Goal: Task Accomplishment & Management: Complete application form

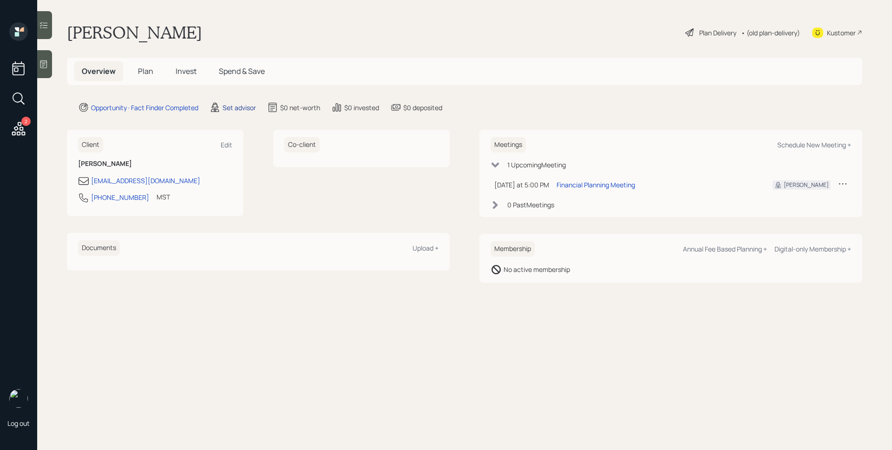
click at [251, 111] on div "Set advisor" at bounding box center [239, 108] width 33 height 10
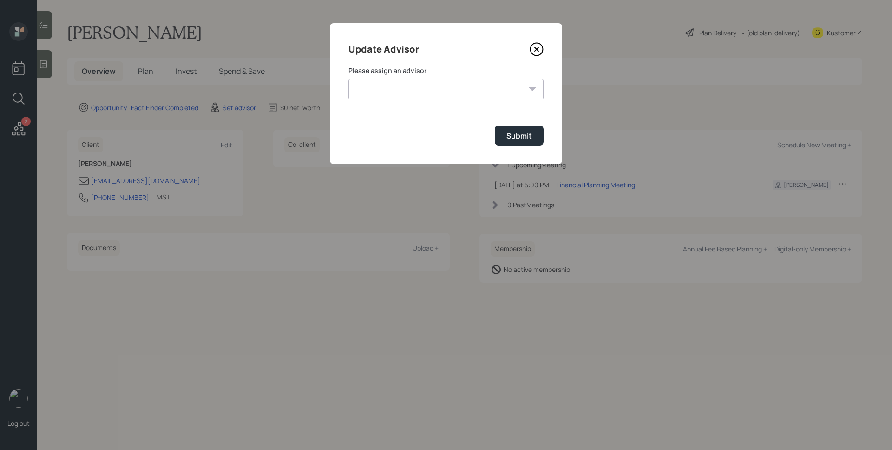
click at [377, 85] on select "[PERSON_NAME] [PERSON_NAME] [PERSON_NAME] [PERSON_NAME] End [PERSON_NAME] [PERS…" at bounding box center [446, 89] width 195 height 20
select select "d946c976-65aa-4529-ac9d-02c4f1114fc0"
click at [349, 79] on select "[PERSON_NAME] [PERSON_NAME] [PERSON_NAME] [PERSON_NAME] End [PERSON_NAME] [PERS…" at bounding box center [446, 89] width 195 height 20
click at [522, 134] on div "Submit" at bounding box center [520, 136] width 26 height 10
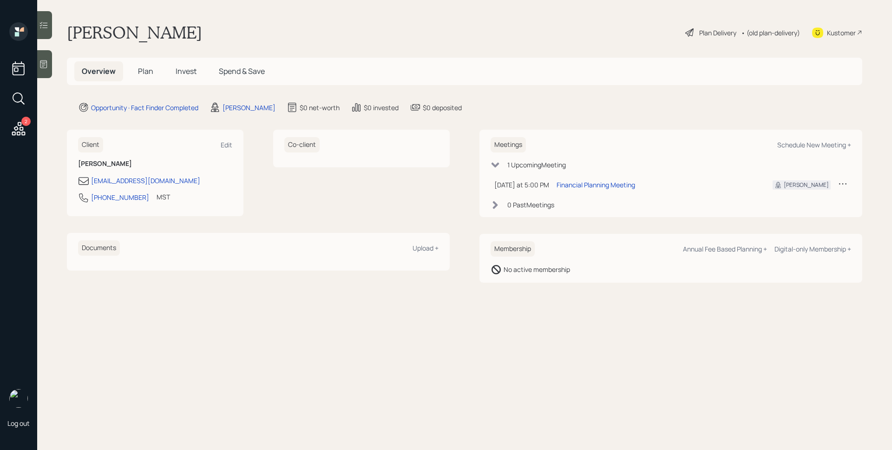
click at [46, 61] on icon at bounding box center [43, 63] width 9 height 9
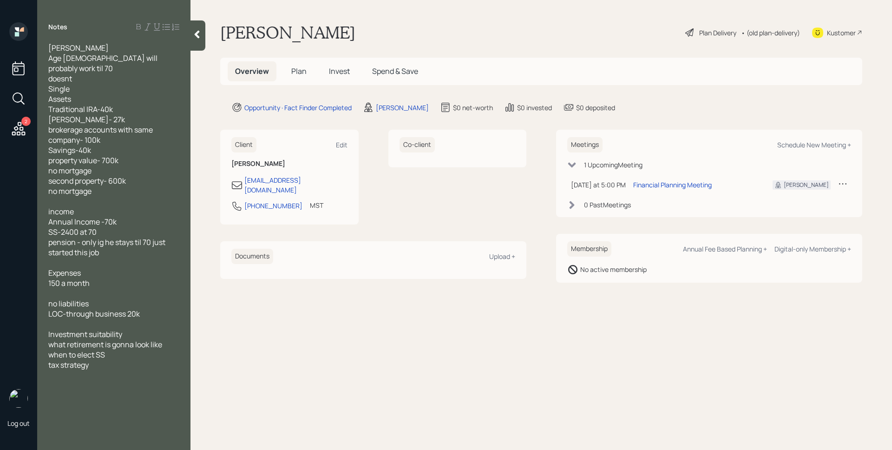
click at [298, 75] on span "Plan" at bounding box center [298, 71] width 15 height 10
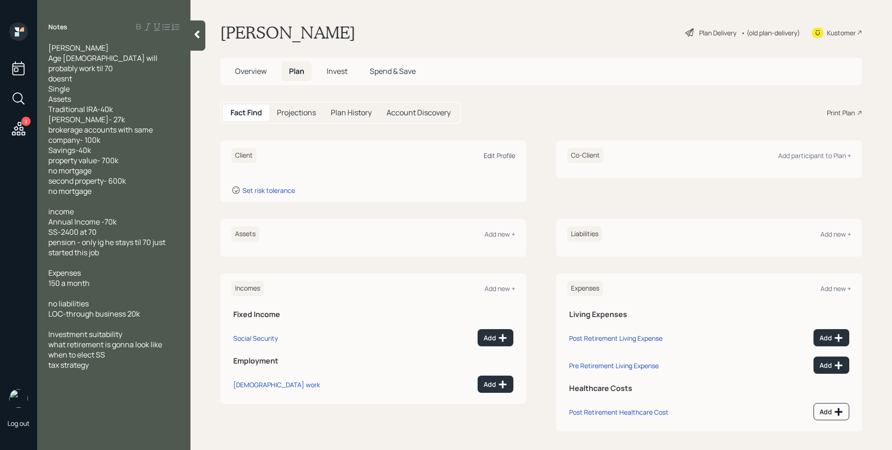
click at [506, 154] on div "Edit Profile" at bounding box center [500, 155] width 32 height 9
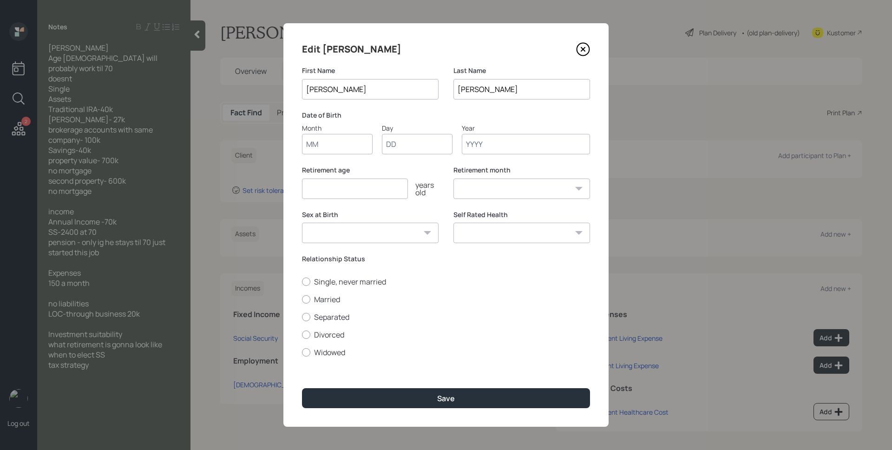
click at [329, 140] on input "Month" at bounding box center [337, 144] width 71 height 20
type input "01"
type input "1960"
select select "1"
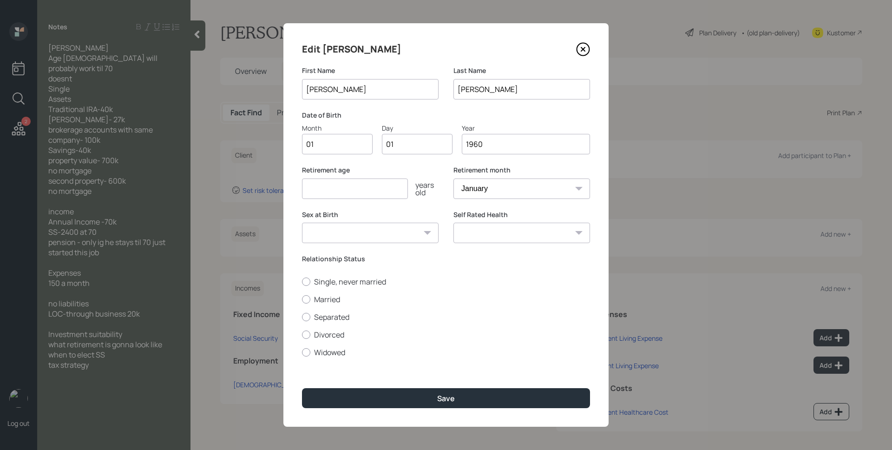
type input "1960"
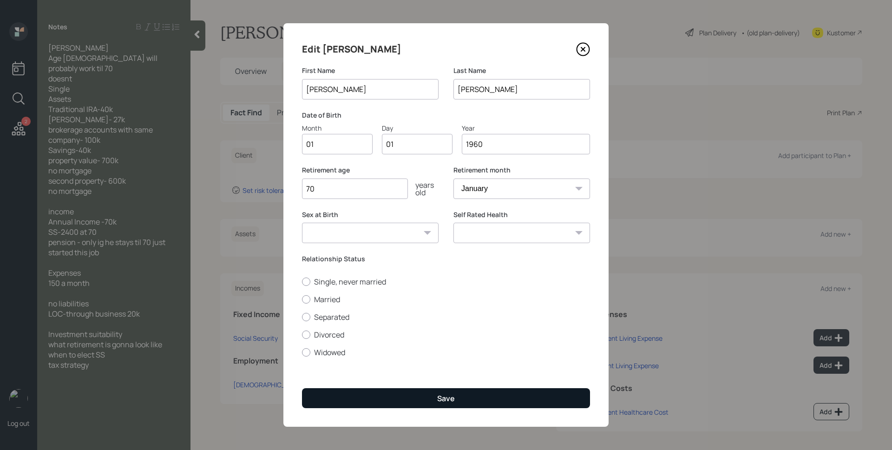
type input "70"
click at [448, 393] on div "Save" at bounding box center [446, 398] width 18 height 10
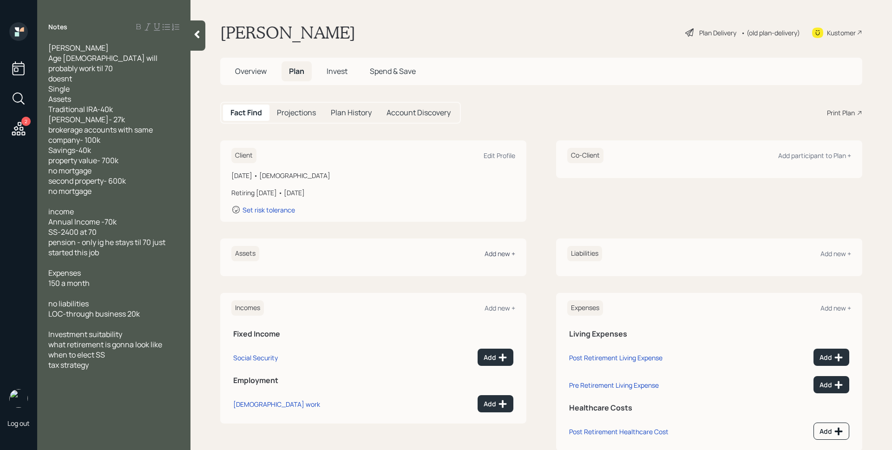
click at [498, 251] on div "Add new +" at bounding box center [500, 253] width 31 height 9
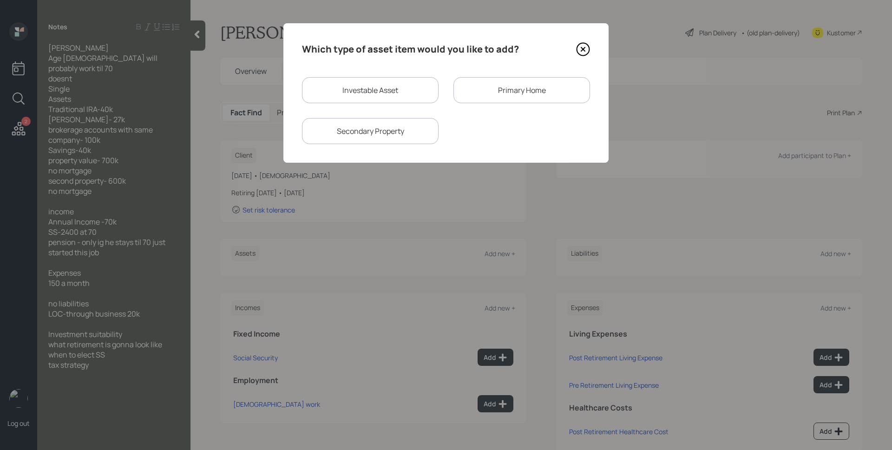
click at [361, 81] on div "Investable Asset" at bounding box center [370, 90] width 137 height 26
select select "taxable"
select select "balanced"
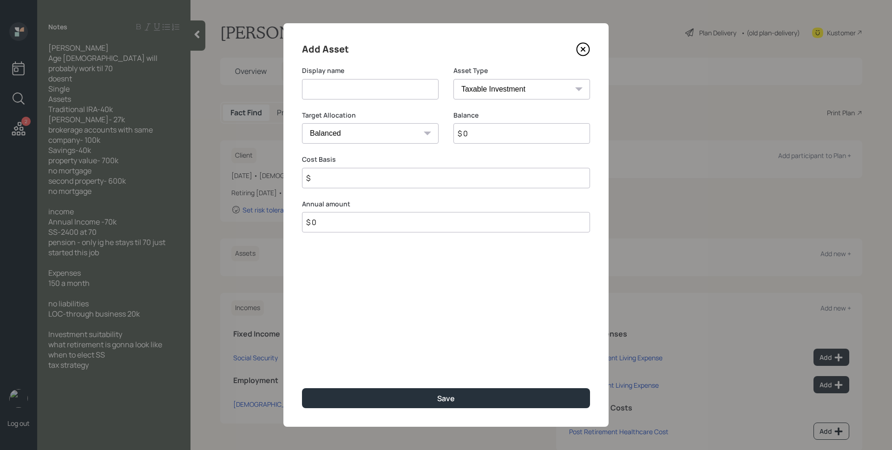
click at [361, 81] on input at bounding box center [370, 89] width 137 height 20
drag, startPoint x: 343, startPoint y: 87, endPoint x: 315, endPoint y: 86, distance: 27.9
click at [315, 86] on input "Traditional IRA" at bounding box center [370, 89] width 137 height 20
type input "IRA"
click at [523, 96] on select "SEP [PERSON_NAME] IRA 401(k) [PERSON_NAME] 401(k) 403(b) [PERSON_NAME] 403(b) 4…" at bounding box center [522, 89] width 137 height 20
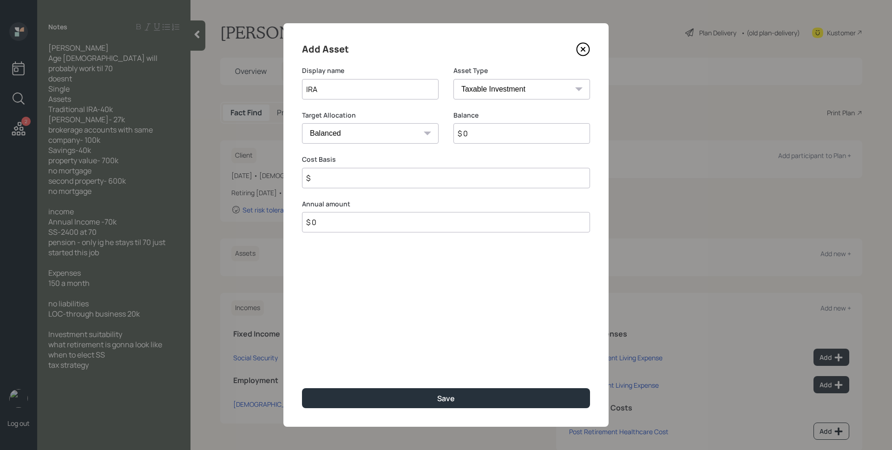
select select "ira"
click at [454, 79] on select "SEP [PERSON_NAME] IRA 401(k) [PERSON_NAME] 401(k) 403(b) [PERSON_NAME] 403(b) 4…" at bounding box center [522, 89] width 137 height 20
type input "$"
click at [497, 133] on input "$ 0" at bounding box center [522, 133] width 137 height 20
type input "$ 40,000"
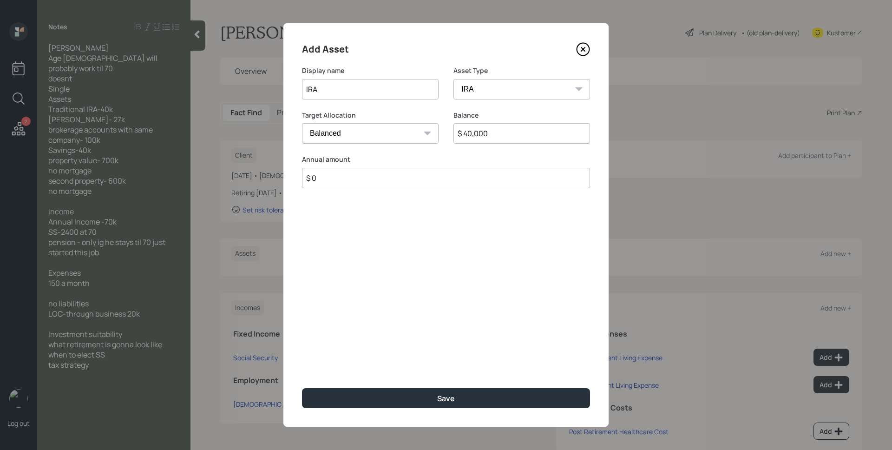
type input "$ 0"
click at [302, 388] on button "Save" at bounding box center [446, 398] width 288 height 20
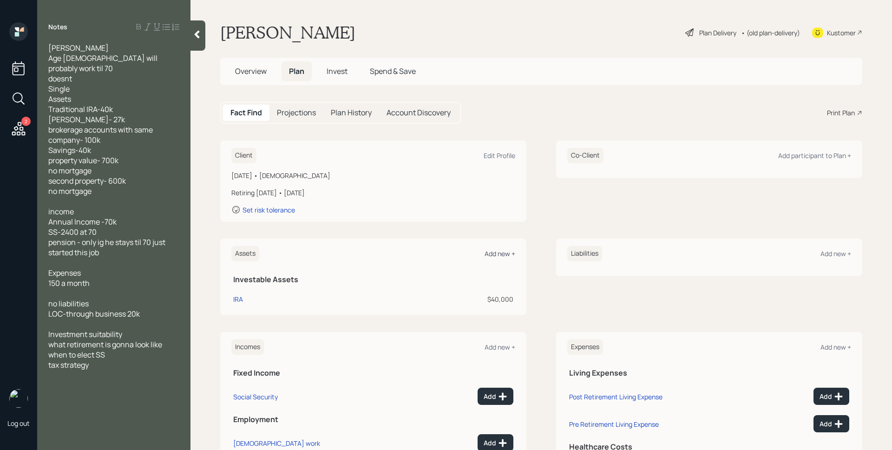
click at [501, 254] on div "Add new +" at bounding box center [500, 253] width 31 height 9
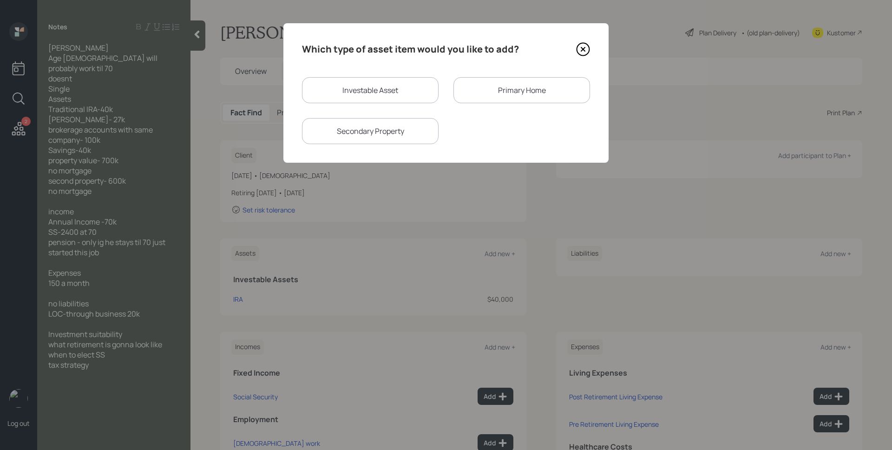
click at [389, 86] on div "Investable Asset" at bounding box center [370, 90] width 137 height 26
select select "taxable"
select select "balanced"
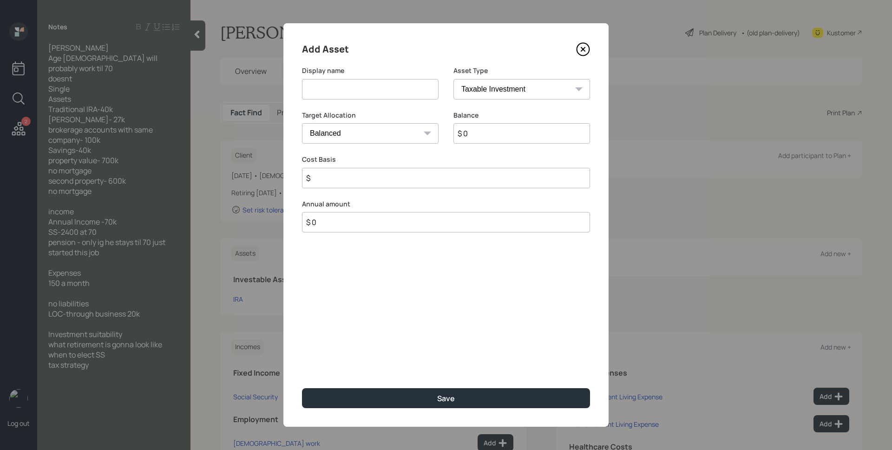
click at [389, 86] on input at bounding box center [370, 89] width 137 height 20
type input "[PERSON_NAME]"
click at [502, 93] on select "SEP [PERSON_NAME] IRA 401(k) [PERSON_NAME] 401(k) 403(b) [PERSON_NAME] 403(b) 4…" at bounding box center [522, 89] width 137 height 20
select select "roth_ira"
click at [454, 79] on select "SEP [PERSON_NAME] IRA 401(k) [PERSON_NAME] 401(k) 403(b) [PERSON_NAME] 403(b) 4…" at bounding box center [522, 89] width 137 height 20
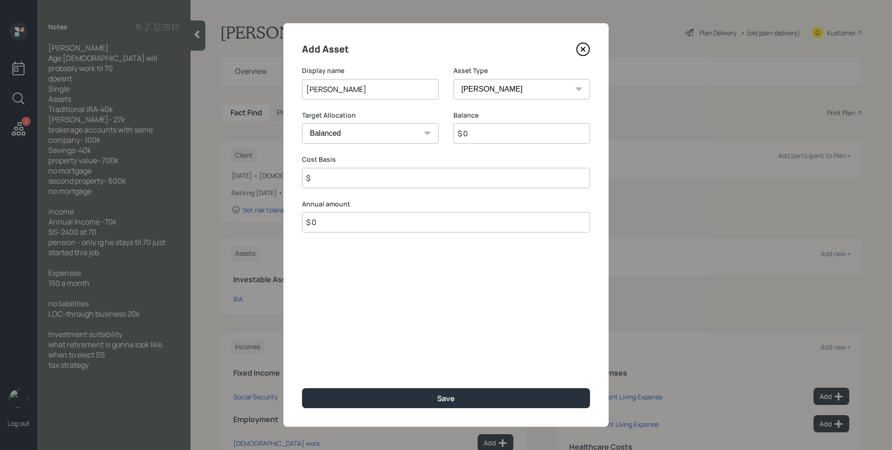
type input "$"
click at [484, 139] on input "$ 0" at bounding box center [522, 133] width 137 height 20
type input "$ 27,000"
type input "$ 0"
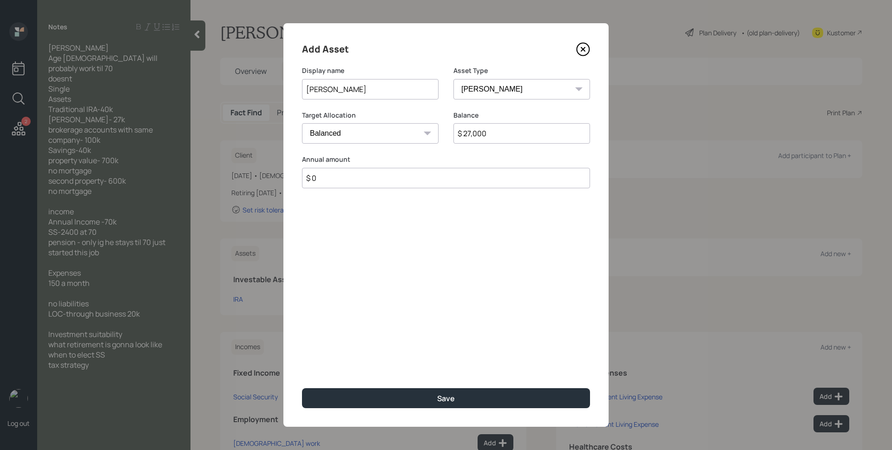
click at [302, 388] on button "Save" at bounding box center [446, 398] width 288 height 20
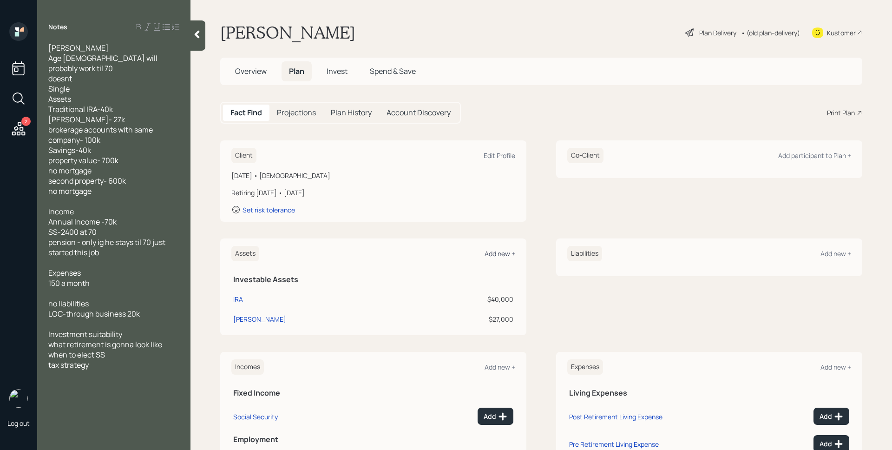
click at [493, 255] on div "Add new +" at bounding box center [500, 253] width 31 height 9
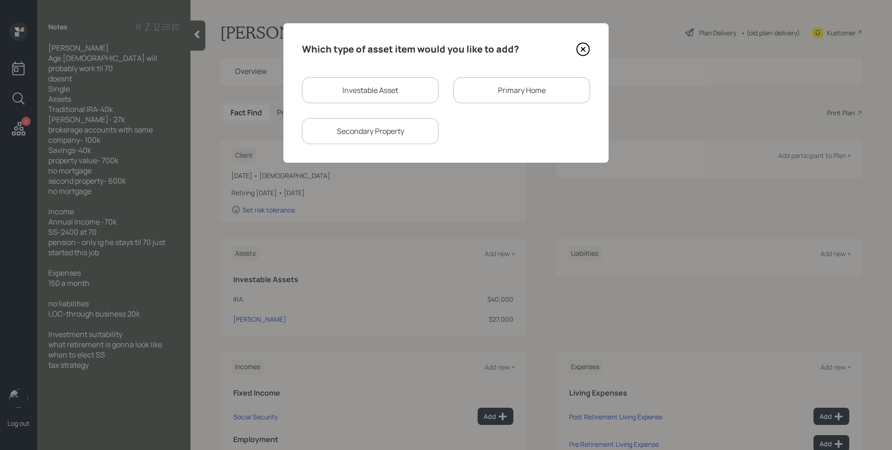
click at [412, 100] on div "Investable Asset" at bounding box center [370, 90] width 137 height 26
select select "taxable"
select select "balanced"
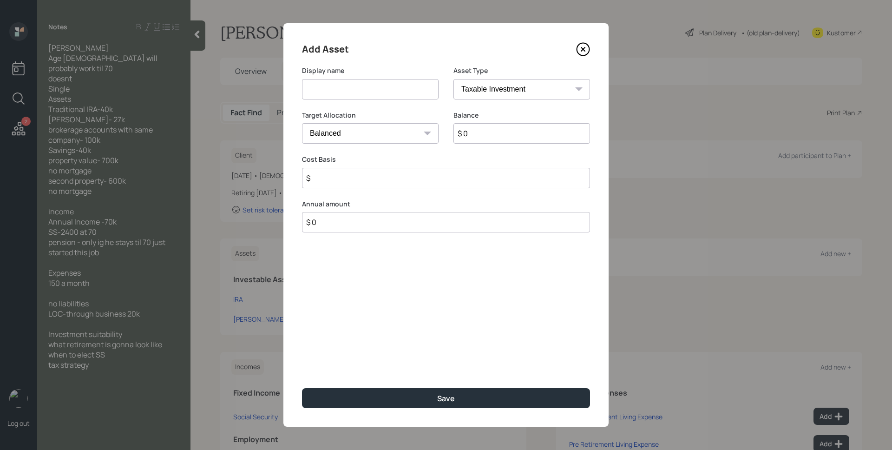
click at [410, 91] on input at bounding box center [370, 89] width 137 height 20
type input "Brokerage"
click at [488, 130] on input "$ 0" at bounding box center [522, 133] width 137 height 20
type input "$ 100,000"
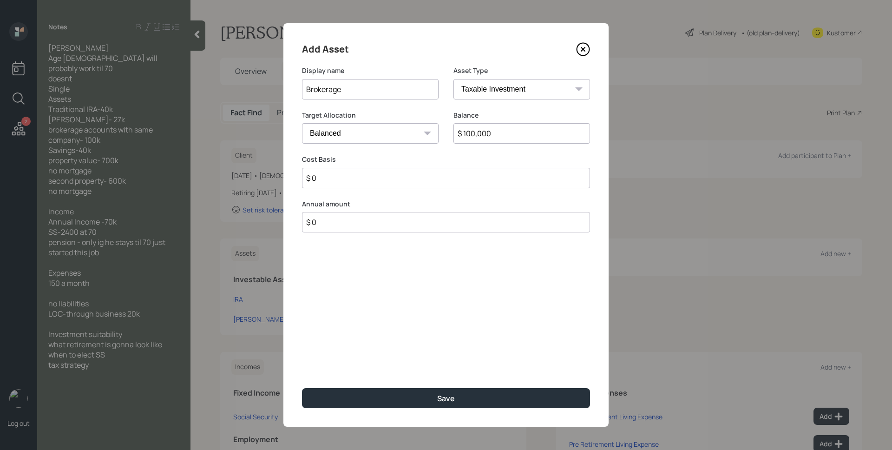
type input "$ 0"
click at [302, 388] on button "Save" at bounding box center [446, 398] width 288 height 20
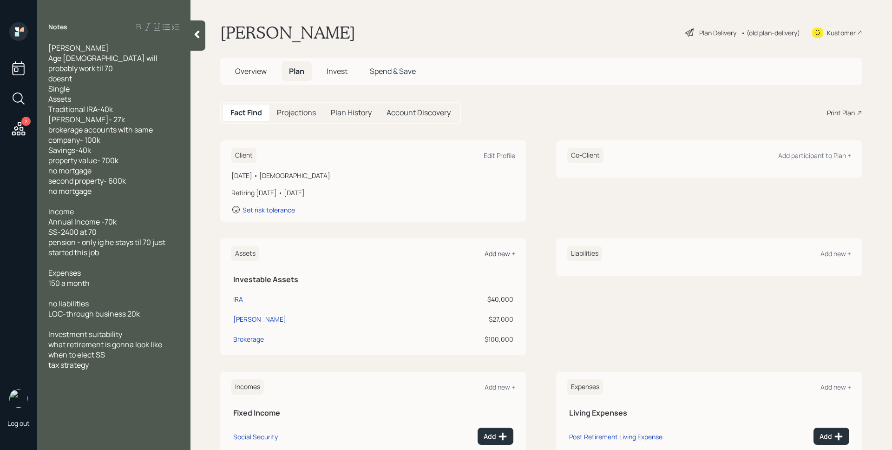
click at [502, 253] on div "Add new +" at bounding box center [500, 253] width 31 height 9
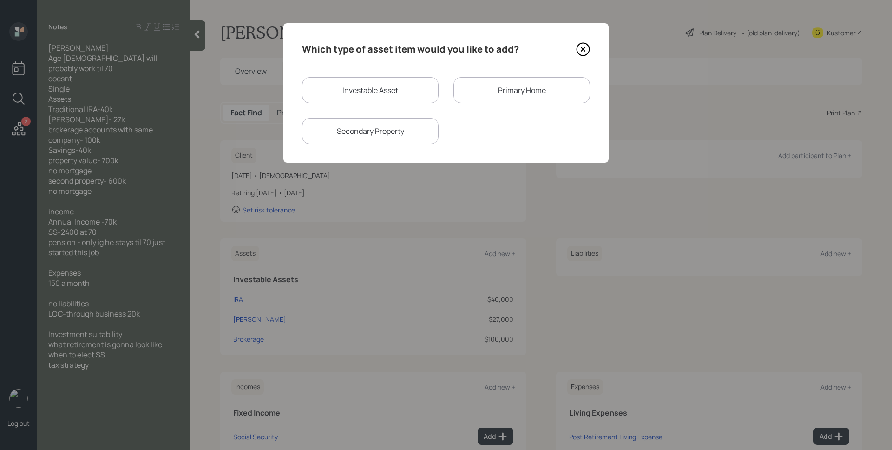
click at [490, 85] on div "Primary Home" at bounding box center [522, 90] width 137 height 26
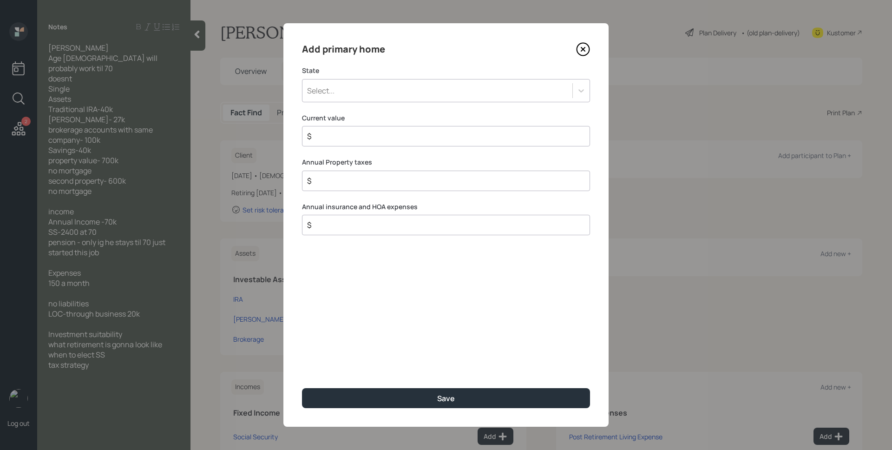
click at [400, 87] on div "Select..." at bounding box center [438, 91] width 270 height 16
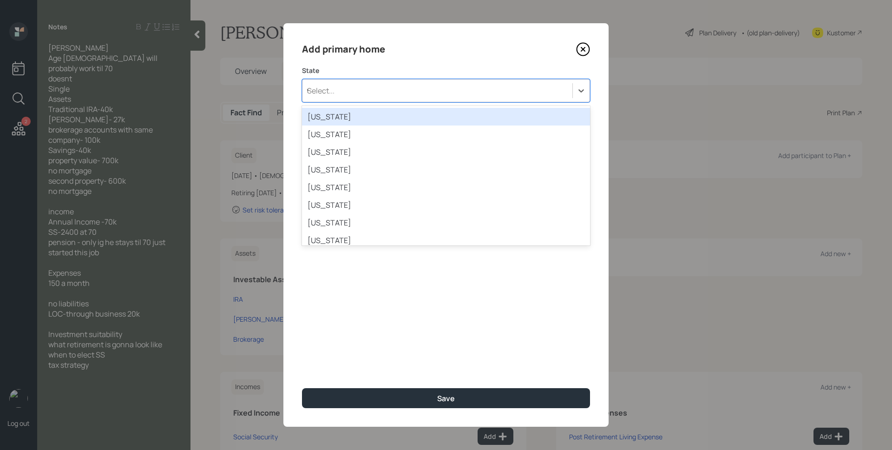
type input "wy"
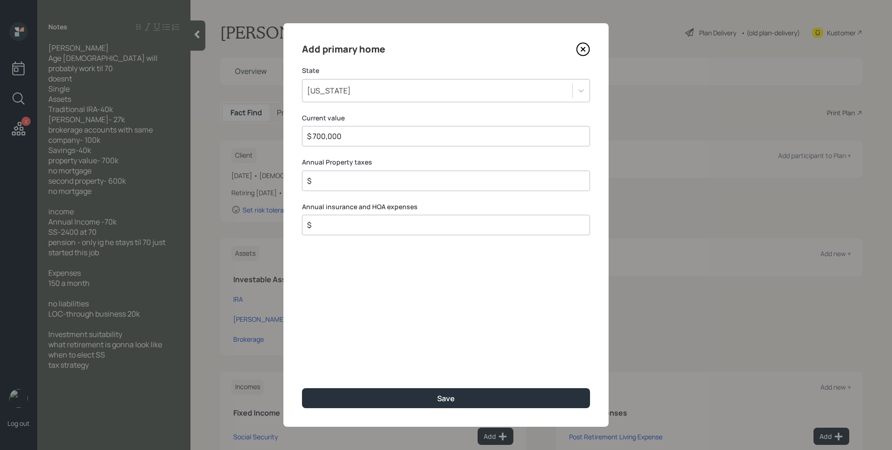
type input "$ 700,000"
type input "$ 0"
click at [302, 388] on button "Save" at bounding box center [446, 398] width 288 height 20
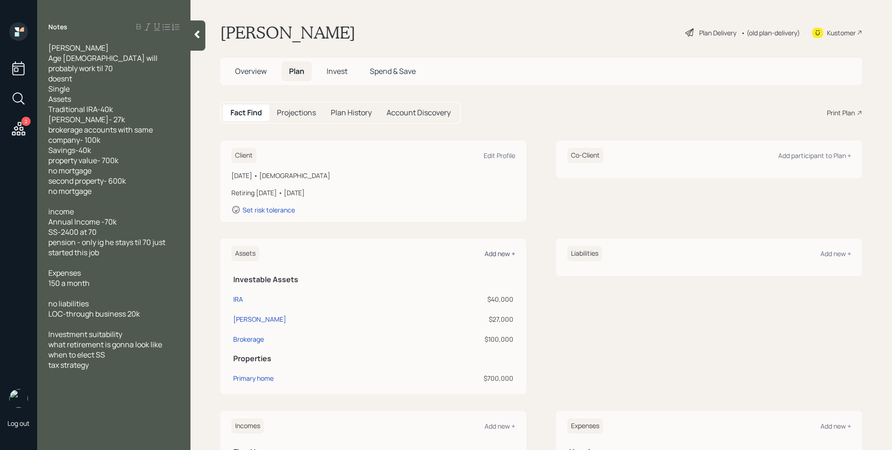
click at [506, 254] on div "Add new +" at bounding box center [500, 253] width 31 height 9
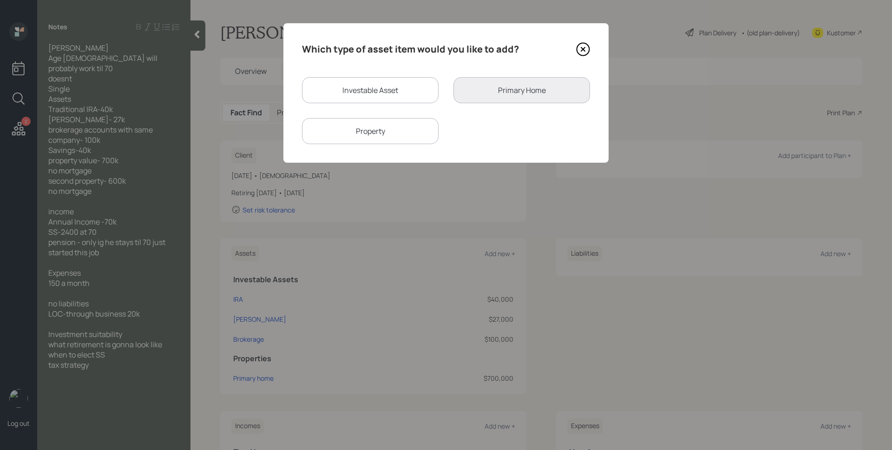
click at [417, 128] on div "Property" at bounding box center [370, 131] width 137 height 26
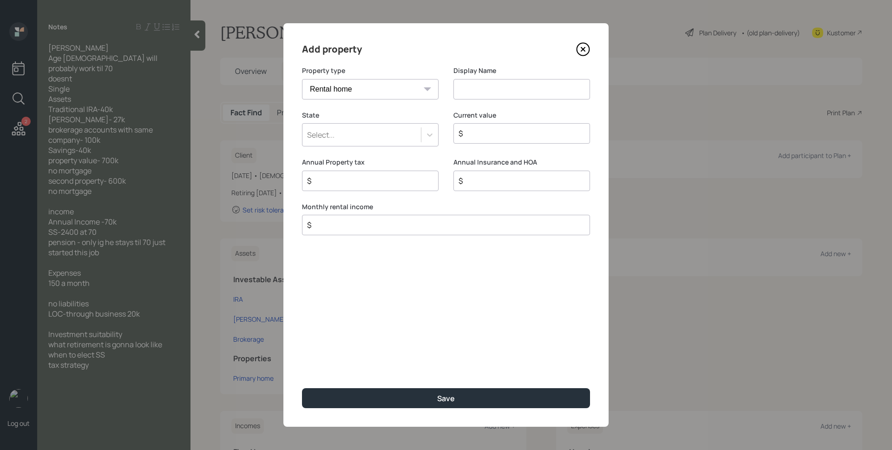
click at [392, 86] on select "Vacation home Rental home" at bounding box center [370, 89] width 137 height 20
select select "vacation_property"
click at [302, 79] on select "Vacation home Rental home" at bounding box center [370, 89] width 137 height 20
click at [486, 95] on input at bounding box center [522, 89] width 137 height 20
type input "Second Property"
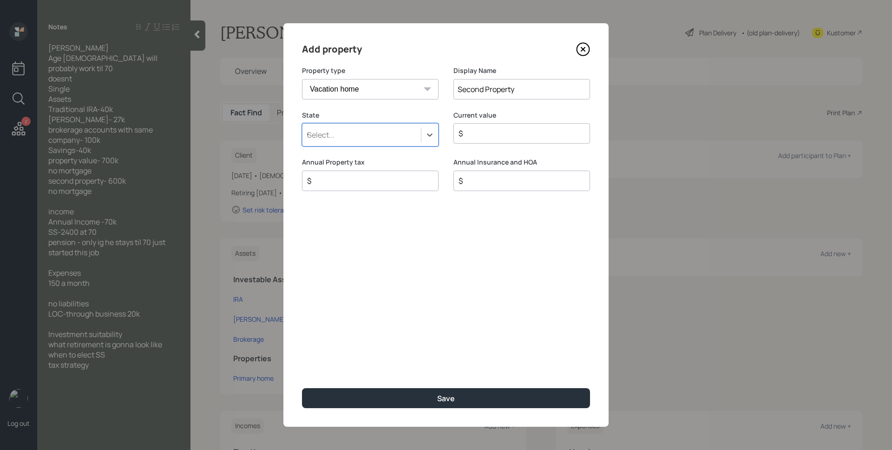
type input "wy"
type input "$ 600,000"
type input "$ 0"
click at [302, 388] on button "Save" at bounding box center [446, 398] width 288 height 20
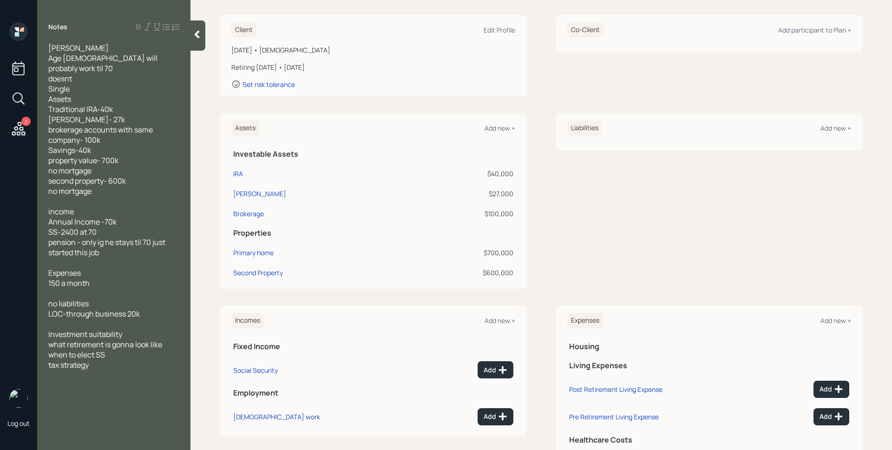
scroll to position [144, 0]
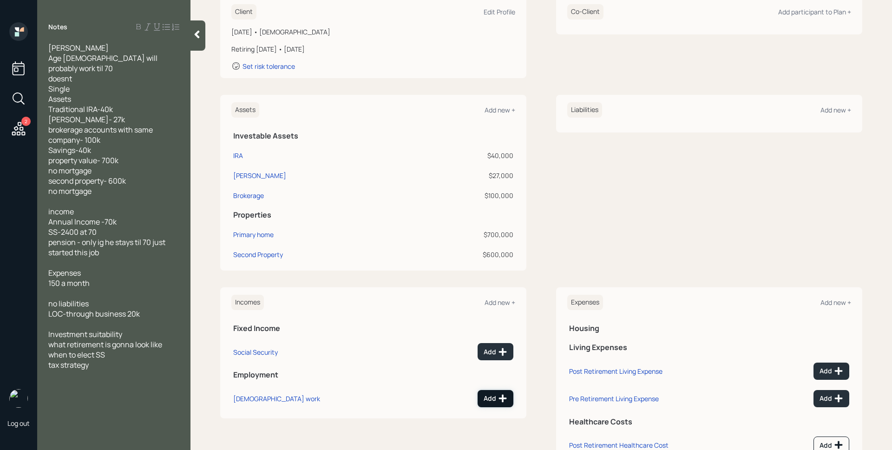
click at [492, 396] on div "Add" at bounding box center [496, 398] width 24 height 9
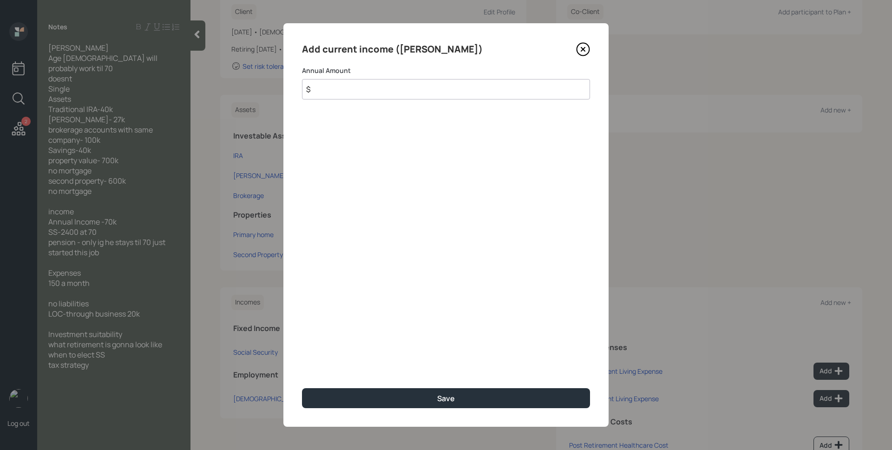
click at [366, 89] on input "$" at bounding box center [446, 89] width 288 height 20
type input "$ 70,000"
click at [302, 388] on button "Save" at bounding box center [446, 398] width 288 height 20
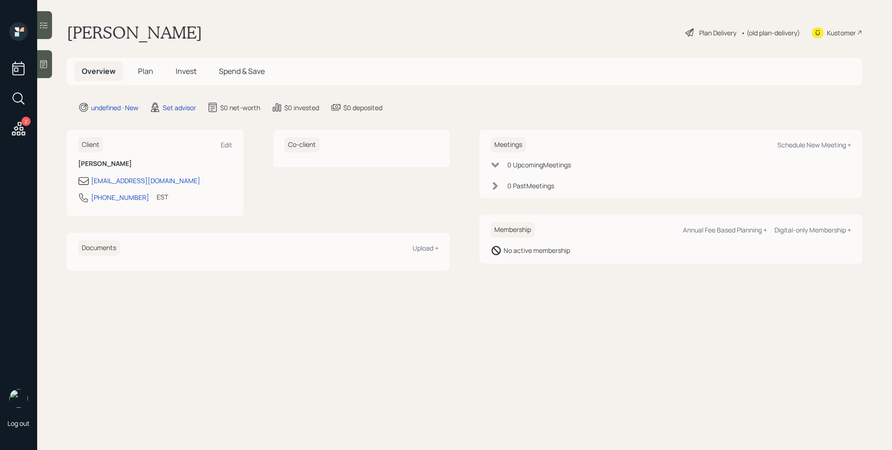
click at [45, 62] on icon at bounding box center [43, 63] width 9 height 9
